Goal: Task Accomplishment & Management: Use online tool/utility

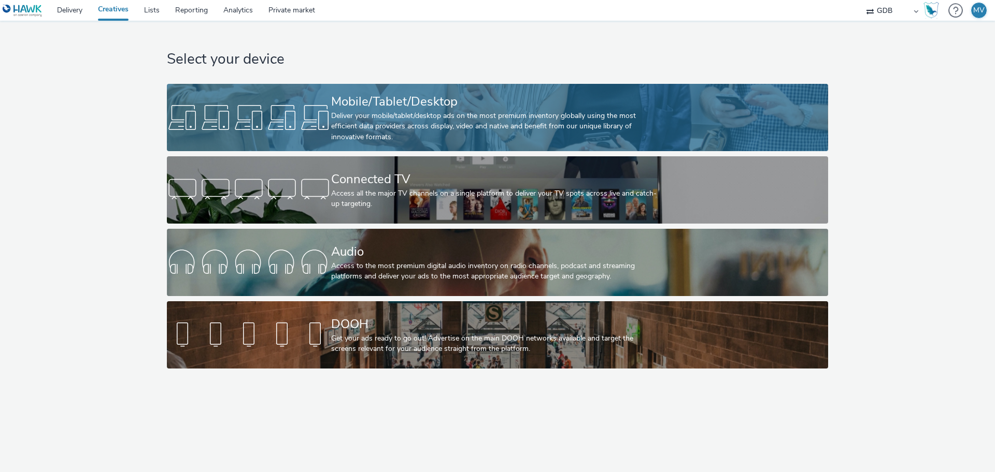
click at [392, 110] on div "Mobile/Tablet/Desktop" at bounding box center [495, 102] width 328 height 18
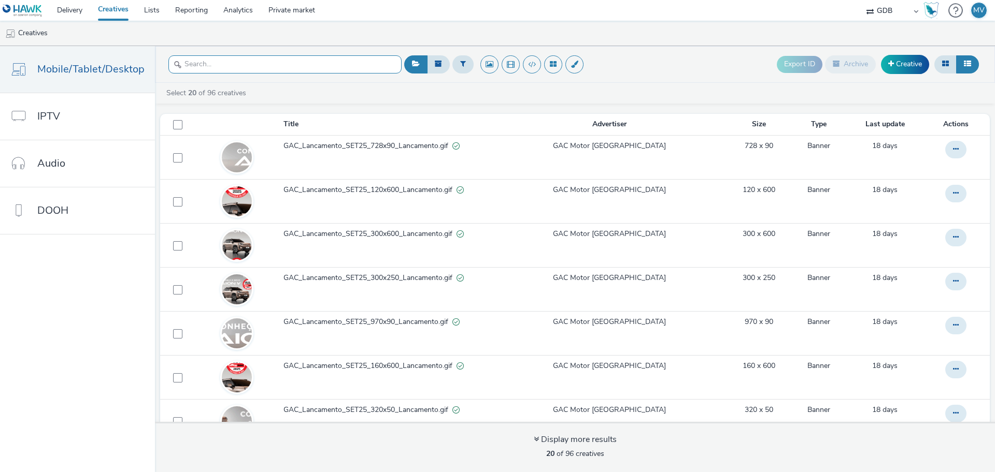
click at [306, 69] on input "text" at bounding box center [284, 64] width 233 height 18
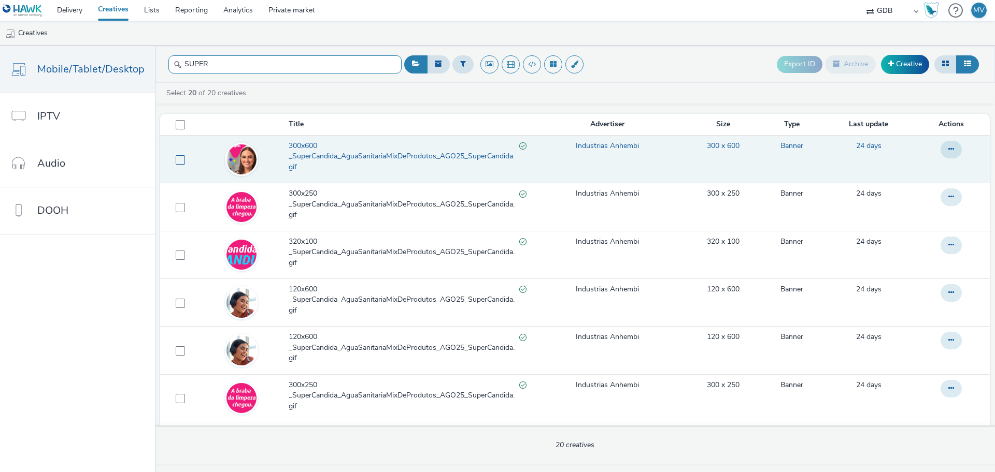
type input "SUPER"
click at [177, 164] on span at bounding box center [180, 159] width 9 height 9
checkbox input "true"
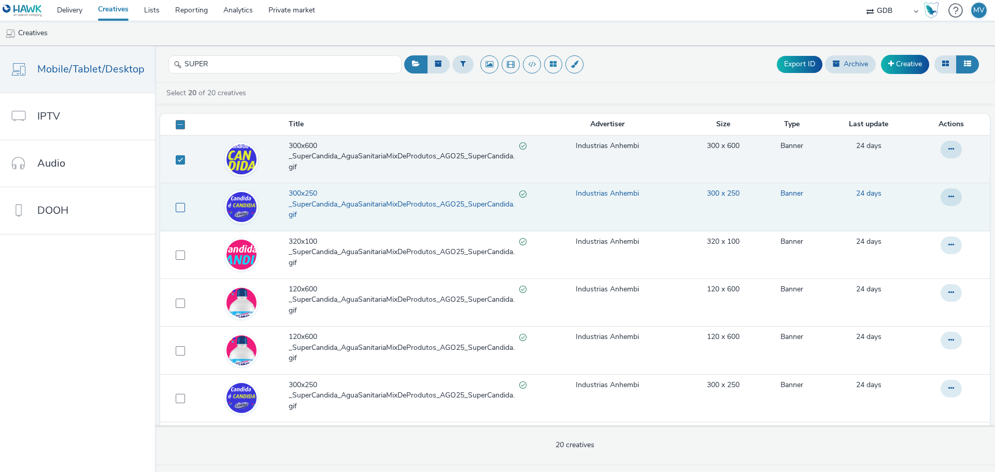
click at [176, 206] on span at bounding box center [180, 207] width 9 height 9
checkbox input "true"
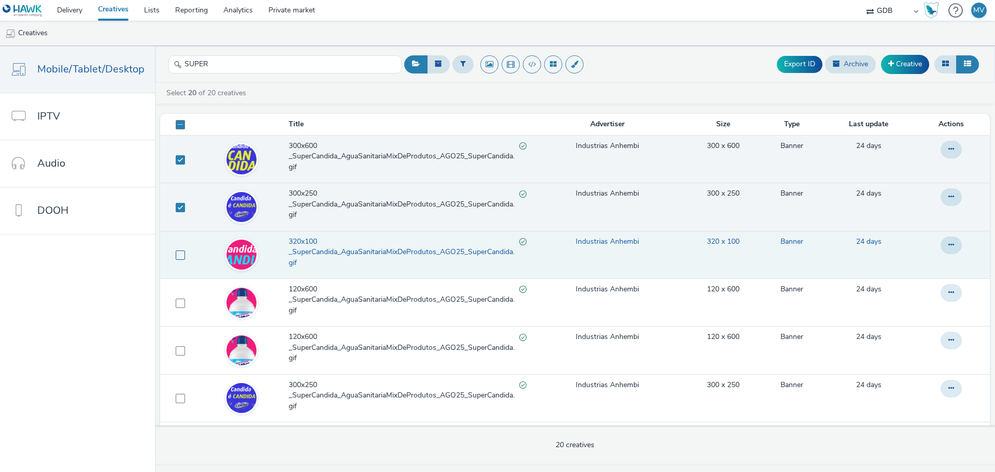
click at [176, 250] on label at bounding box center [180, 255] width 9 height 10
checkbox input "true"
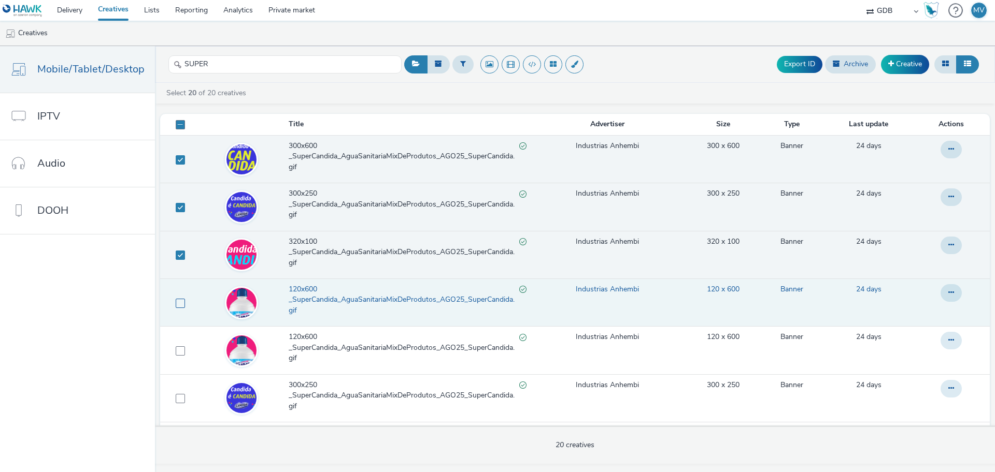
click at [176, 298] on label at bounding box center [180, 303] width 9 height 10
checkbox input "true"
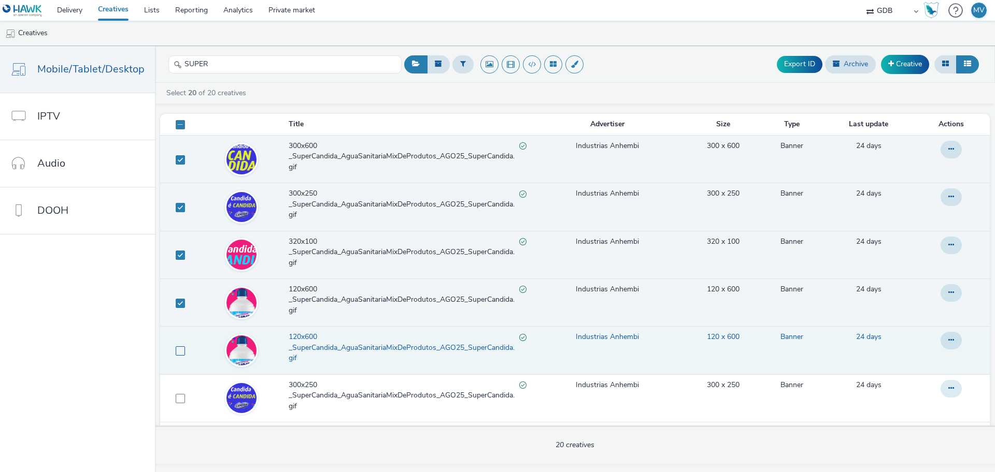
click at [176, 347] on span at bounding box center [180, 351] width 9 height 9
checkbox input "true"
click at [799, 55] on div "Export ID Archive Creative" at bounding box center [879, 64] width 205 height 25
click at [798, 59] on button "Export ID" at bounding box center [800, 64] width 46 height 17
checkbox input "false"
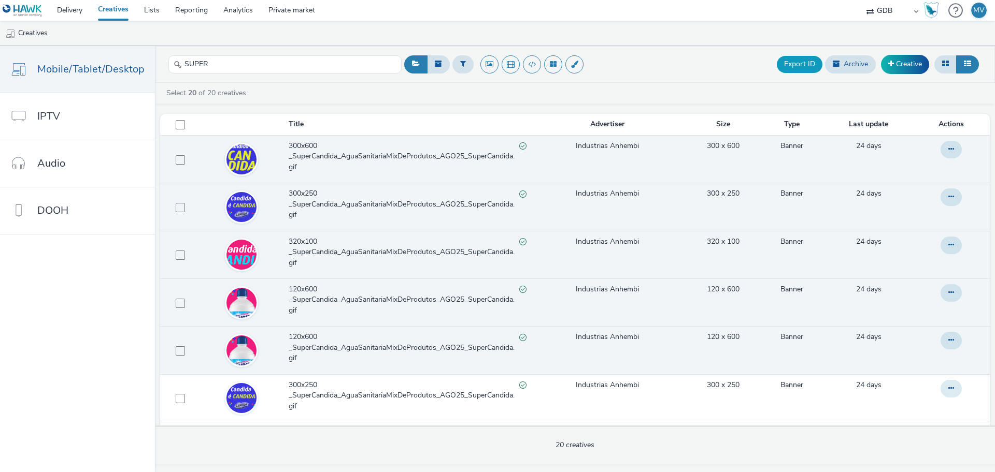
checkbox input "false"
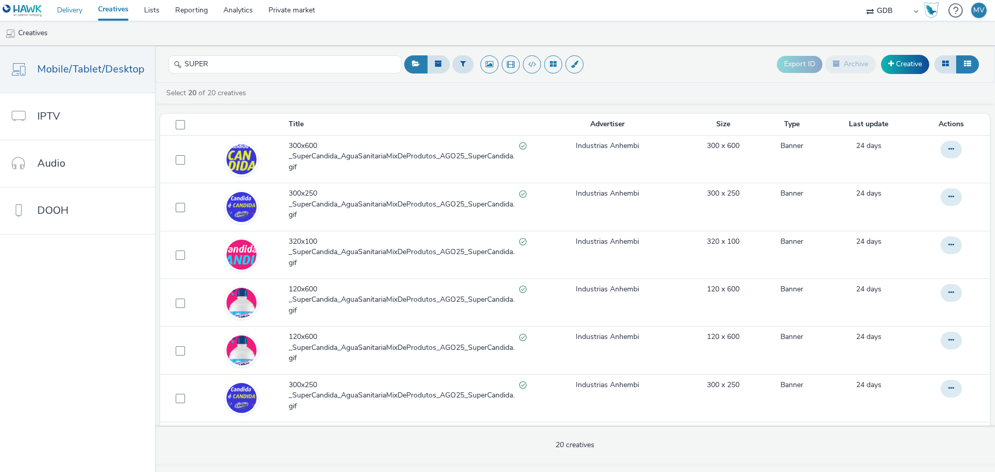
click at [66, 13] on link "Delivery" at bounding box center [69, 10] width 41 height 21
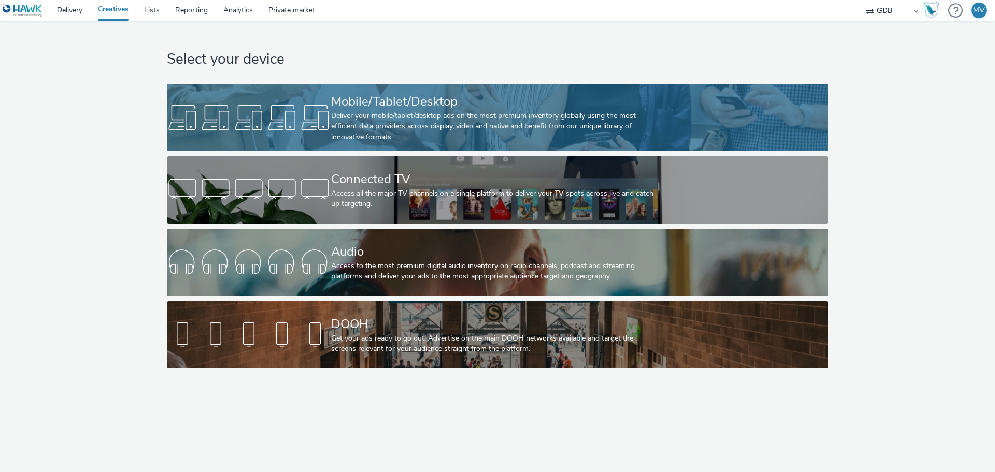
click at [423, 122] on div "Deliver your mobile/tablet/desktop ads on the most premium inventory globally u…" at bounding box center [495, 127] width 328 height 32
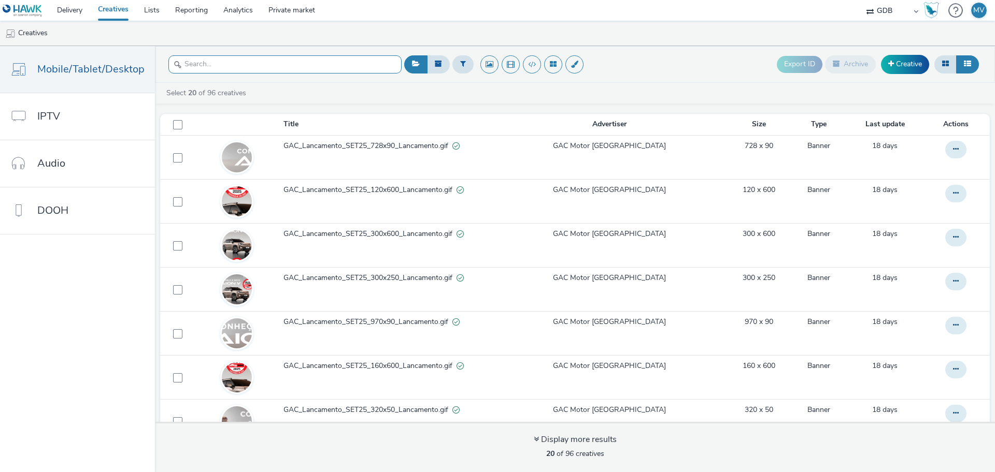
click at [288, 66] on input "text" at bounding box center [284, 64] width 233 height 18
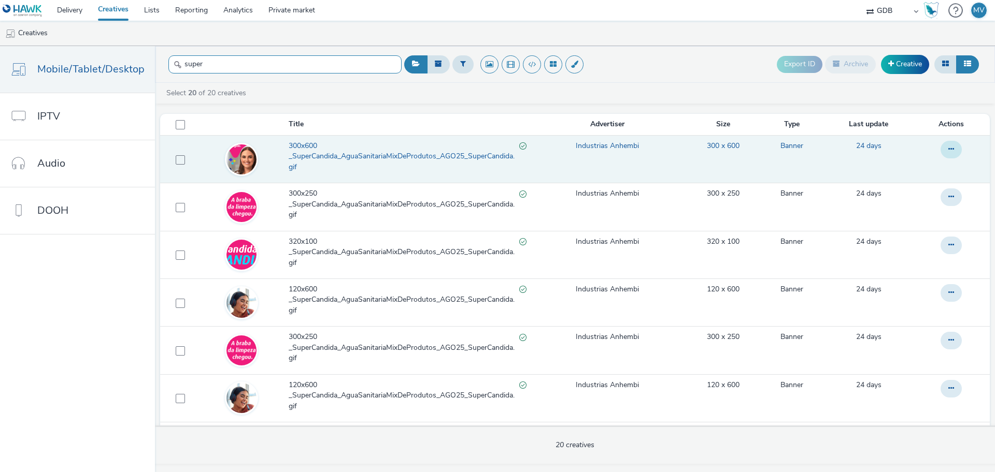
type input "super"
click at [949, 150] on button at bounding box center [950, 150] width 21 height 18
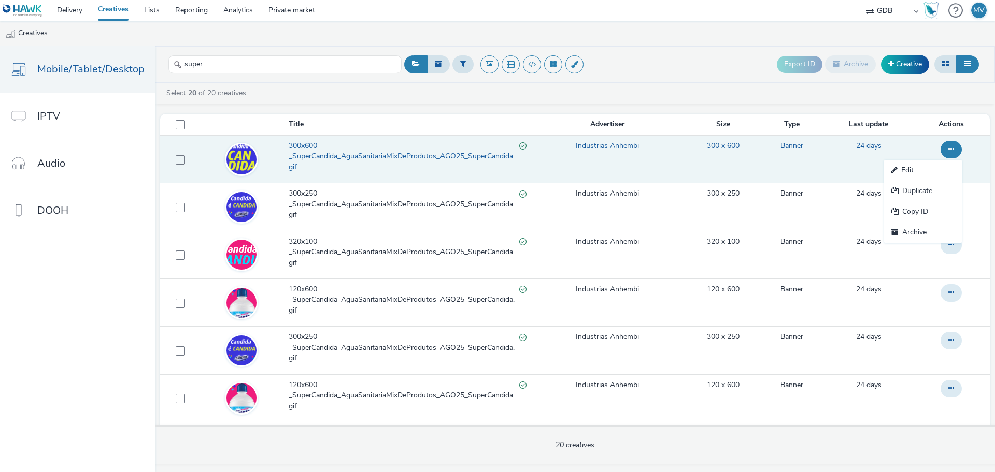
click at [377, 153] on span "300x600 _SuperCandida_AguaSanitariaMixDeProdutos_AGO25_SuperCandida.gif" at bounding box center [404, 157] width 231 height 32
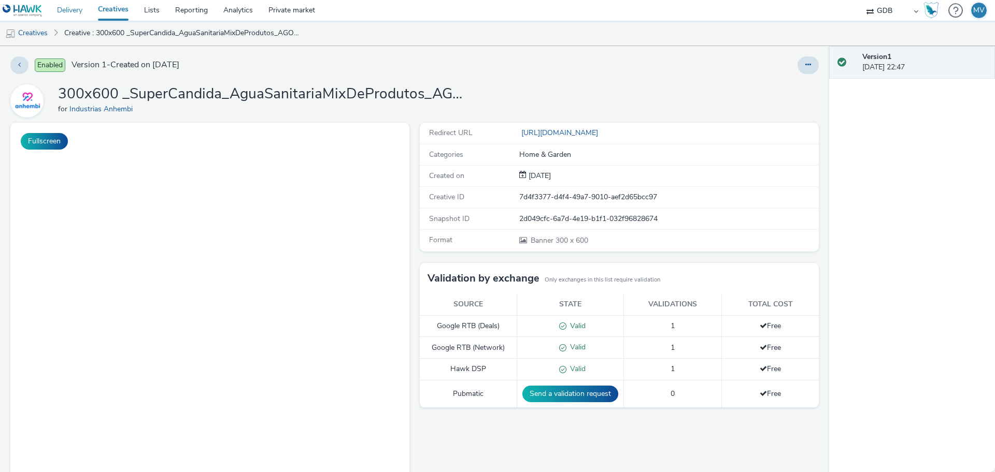
click at [67, 6] on link "Delivery" at bounding box center [69, 10] width 41 height 21
